Goal: Task Accomplishment & Management: Use online tool/utility

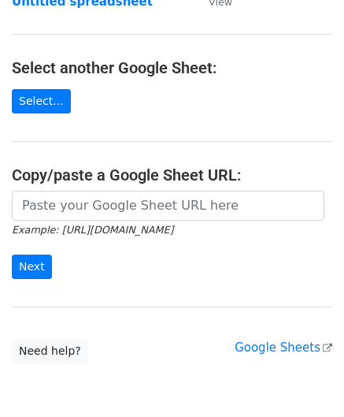
scroll to position [158, 0]
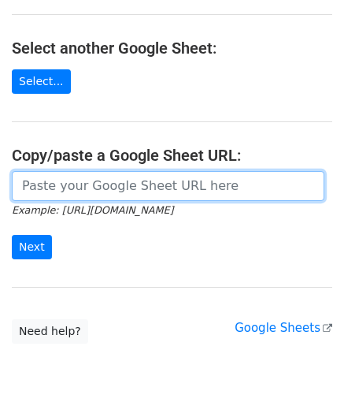
drag, startPoint x: 65, startPoint y: 187, endPoint x: 72, endPoint y: 152, distance: 35.4
click at [65, 186] on input "url" at bounding box center [168, 186] width 313 height 30
paste input "[URL][DOMAIN_NAME]"
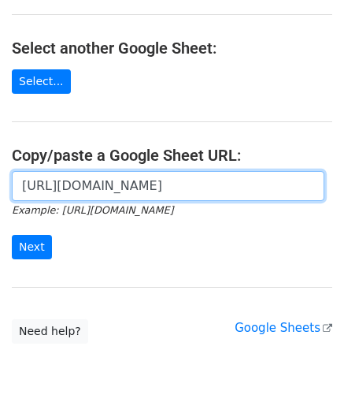
scroll to position [0, 359]
type input "[URL][DOMAIN_NAME]"
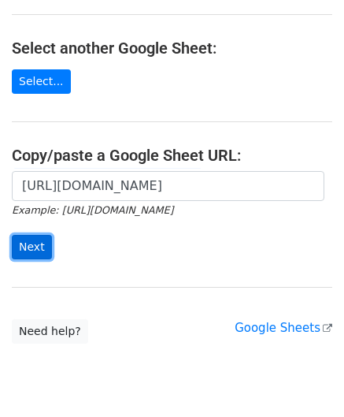
click at [41, 242] on input "Next" at bounding box center [32, 247] width 40 height 24
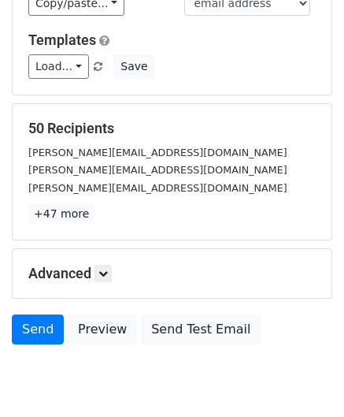
scroll to position [192, 0]
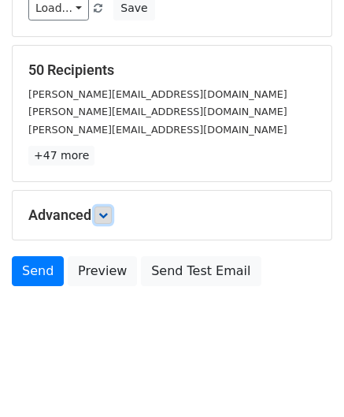
click at [108, 217] on icon at bounding box center [102, 214] width 9 height 9
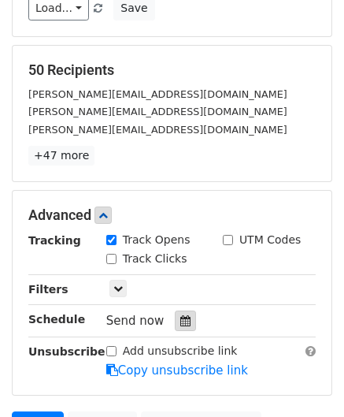
click at [185, 312] on div at bounding box center [185, 320] width 21 height 20
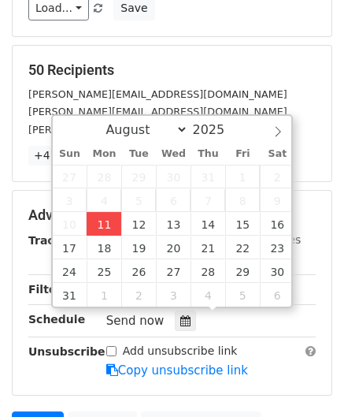
type input "2025-08-11 12:00"
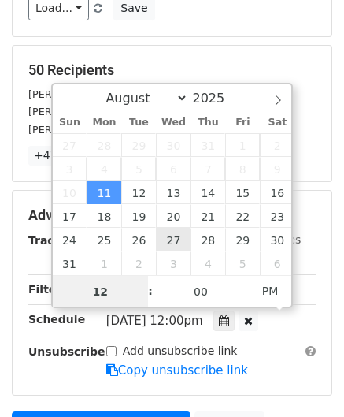
paste input "Hour"
type input "2"
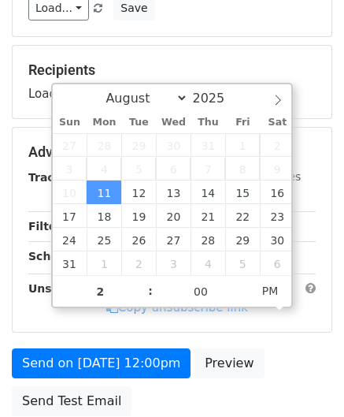
type input "2025-08-11 14:00"
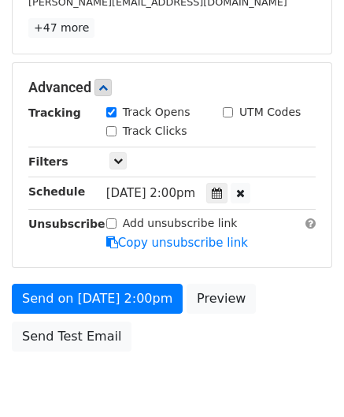
scroll to position [383, 0]
